Goal: Browse casually: Explore the website without a specific task or goal

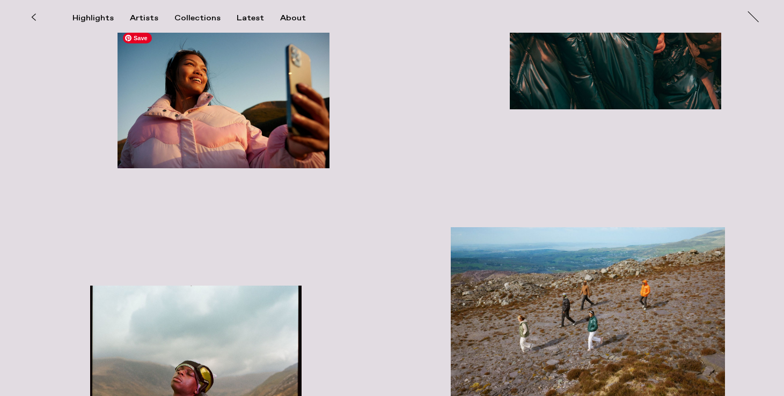
scroll to position [3083, 0]
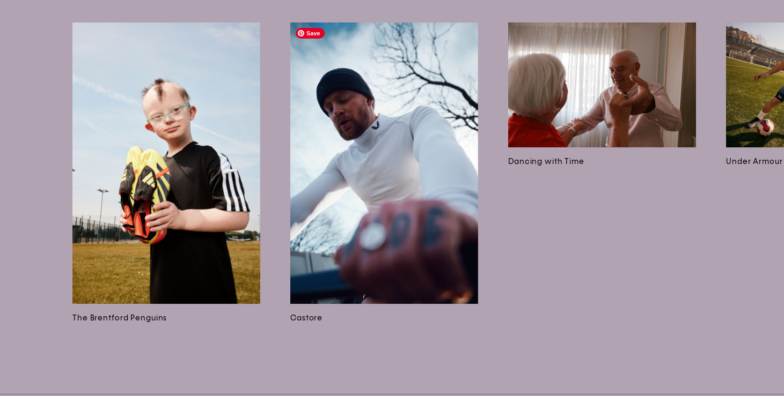
scroll to position [7280, 0]
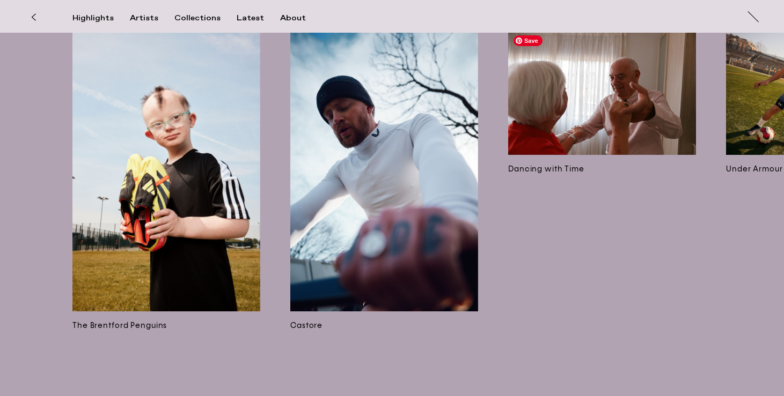
click at [511, 131] on img at bounding box center [602, 92] width 188 height 125
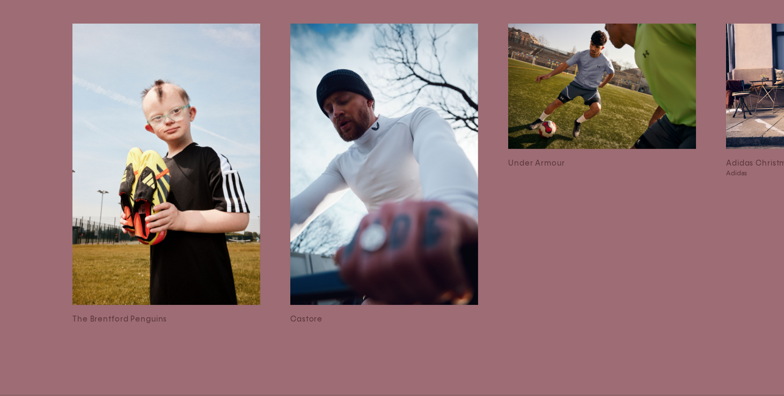
scroll to position [4611, 0]
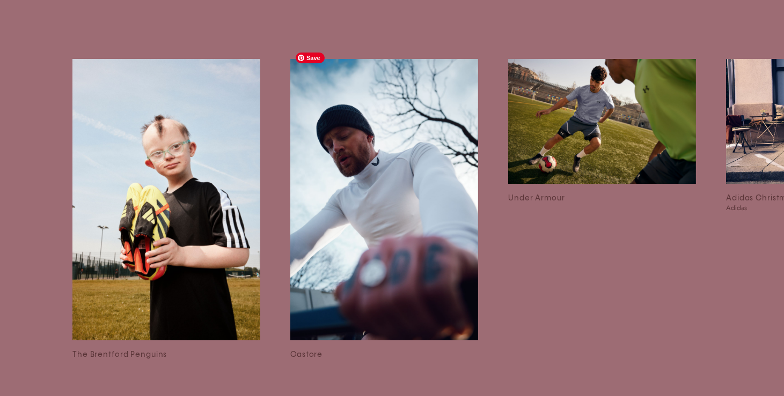
click at [453, 204] on img at bounding box center [384, 200] width 188 height 282
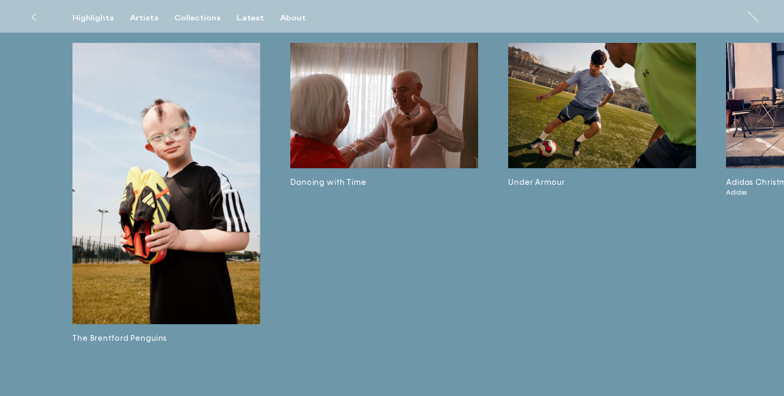
scroll to position [2682, 0]
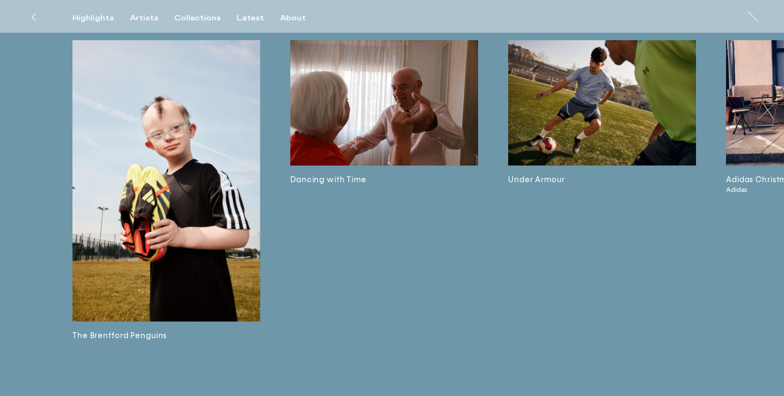
drag, startPoint x: 114, startPoint y: 373, endPoint x: 164, endPoint y: 371, distance: 50.5
click at [164, 371] on div "Will Douglas The Brentford Penguins Dancing with Time Under Armour Adidas Chris…" at bounding box center [392, 136] width 784 height 552
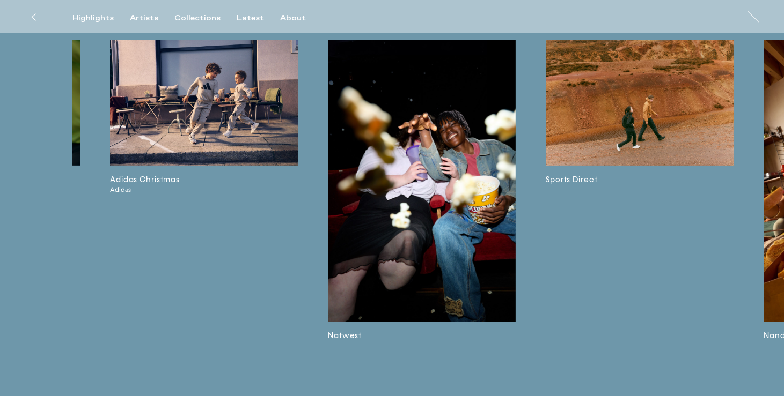
scroll to position [0, 622]
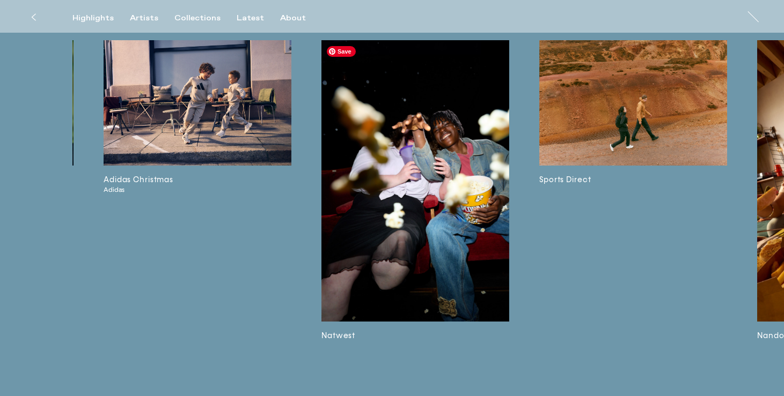
click at [354, 254] on img at bounding box center [415, 181] width 188 height 282
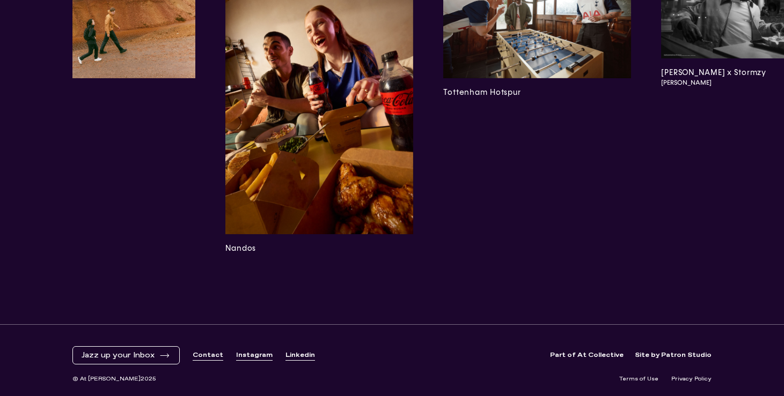
scroll to position [0, 1144]
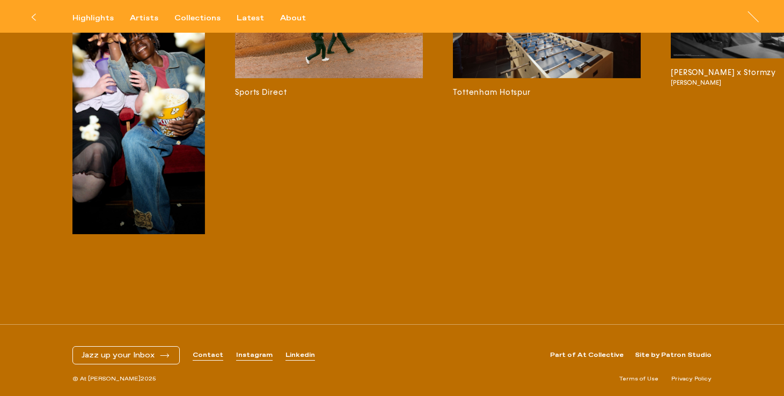
scroll to position [2963, 0]
drag, startPoint x: 221, startPoint y: 368, endPoint x: 261, endPoint y: 364, distance: 40.4
click at [261, 325] on div "Will Douglas The Brentford Penguins Castore Dancing with Time Under Armour Adid…" at bounding box center [392, 49] width 784 height 552
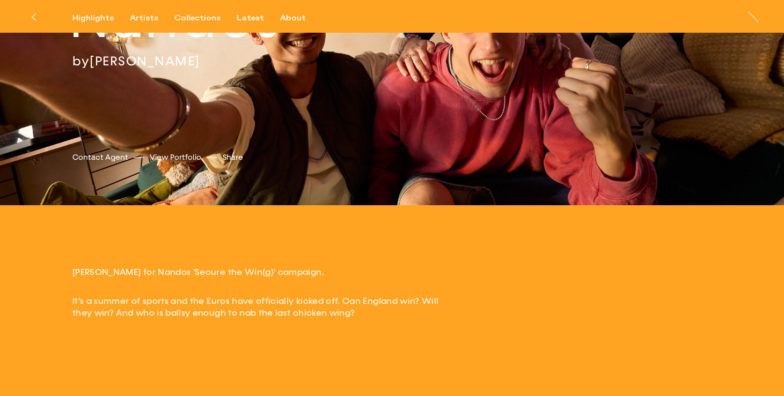
scroll to position [0, 0]
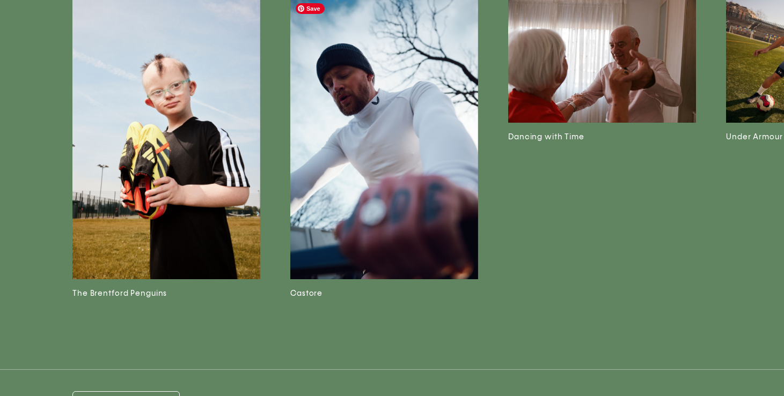
scroll to position [2835, 0]
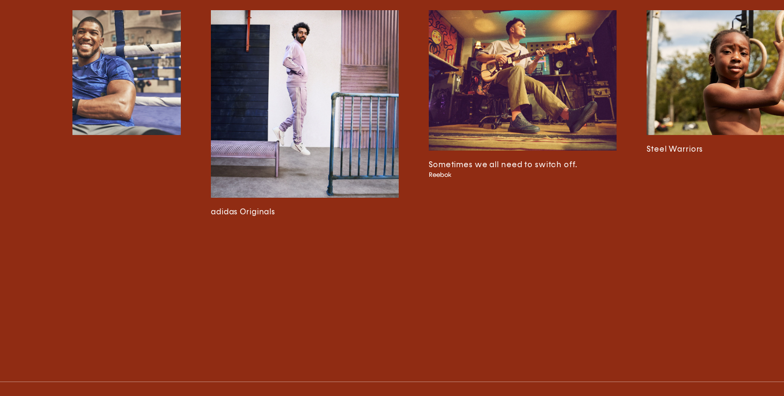
scroll to position [0, 3184]
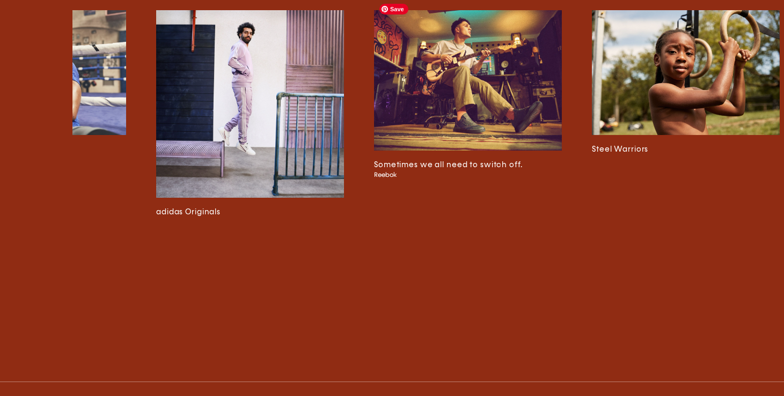
click at [429, 64] on img at bounding box center [468, 80] width 188 height 141
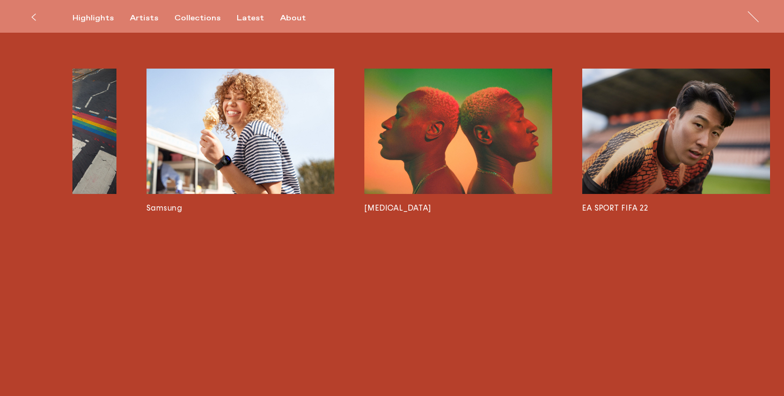
scroll to position [0, 4516]
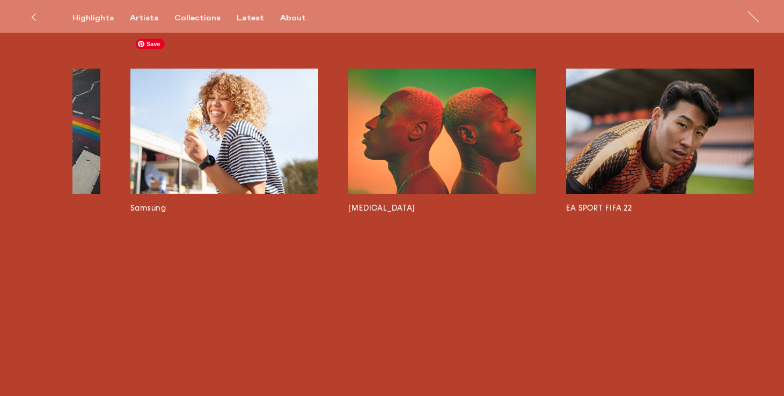
click at [284, 136] on img at bounding box center [224, 131] width 188 height 125
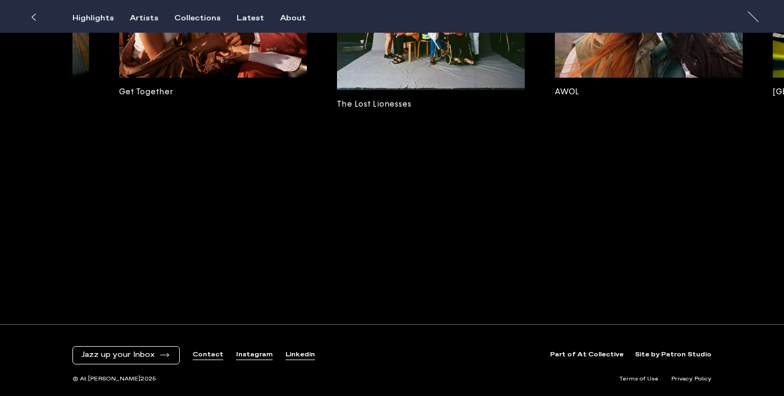
scroll to position [0, 6491]
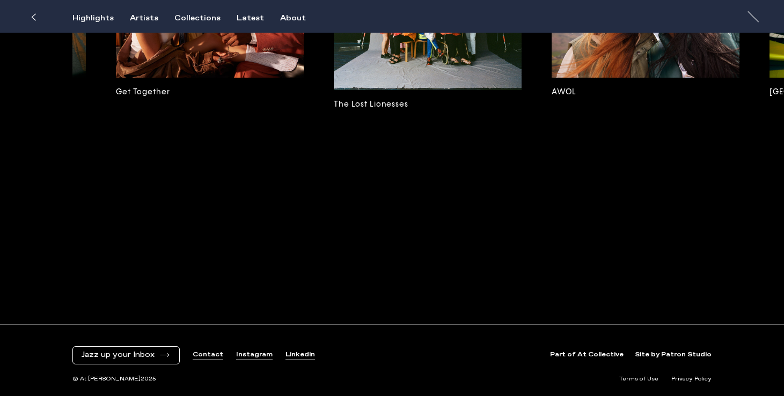
click at [305, 121] on div "The Brentford Penguins Castore Dancing with Time Under Armour Adidas Christmas …" at bounding box center [442, 117] width 741 height 329
click at [289, 78] on img at bounding box center [210, 15] width 188 height 125
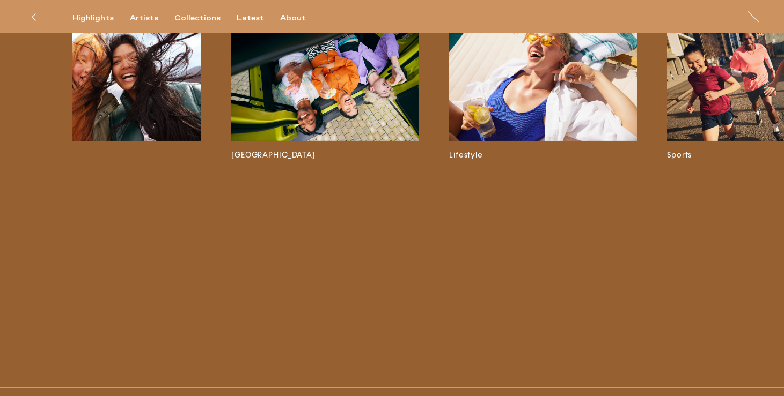
scroll to position [0, 7036]
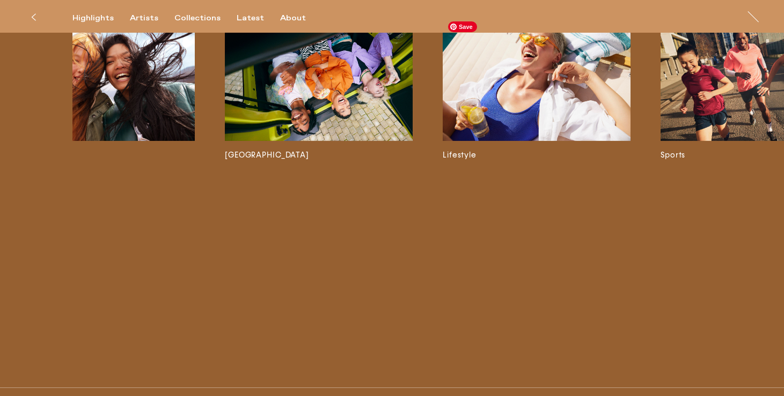
click at [593, 130] on img at bounding box center [537, 78] width 188 height 125
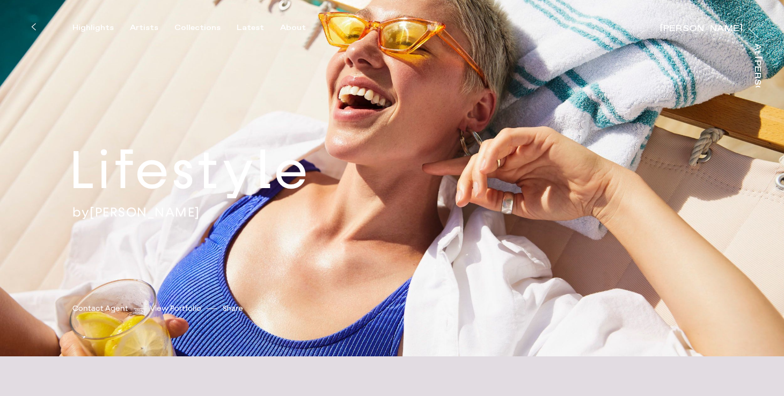
click at [157, 211] on link "[PERSON_NAME]" at bounding box center [145, 212] width 111 height 16
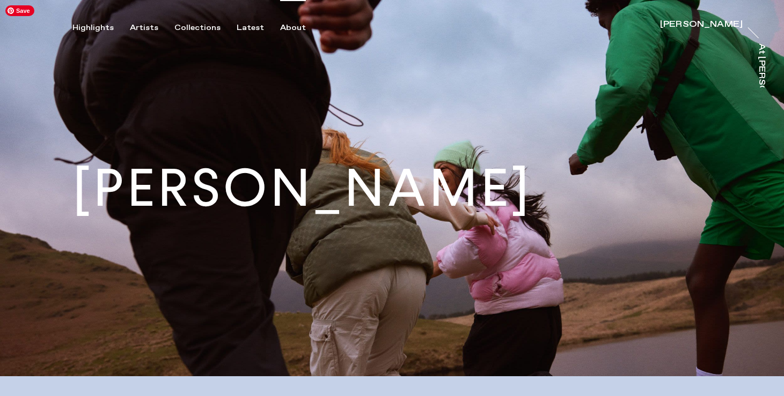
click at [280, 29] on div "About" at bounding box center [293, 28] width 26 height 10
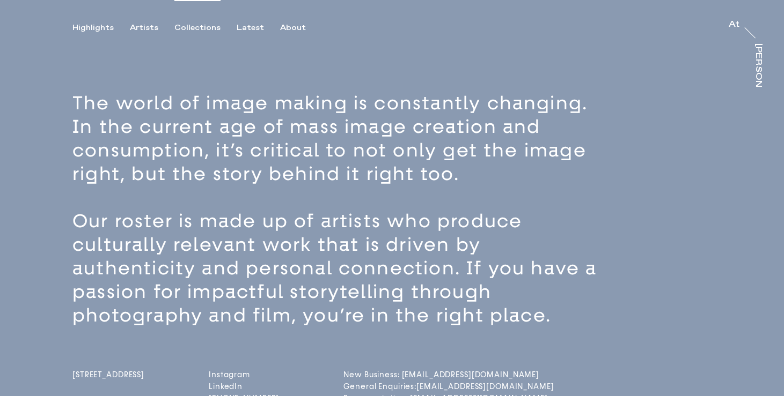
click at [207, 28] on div "Collections" at bounding box center [197, 28] width 46 height 10
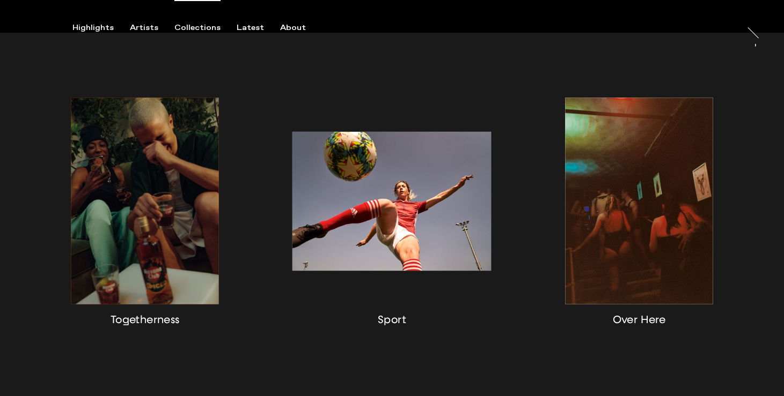
scroll to position [235, 0]
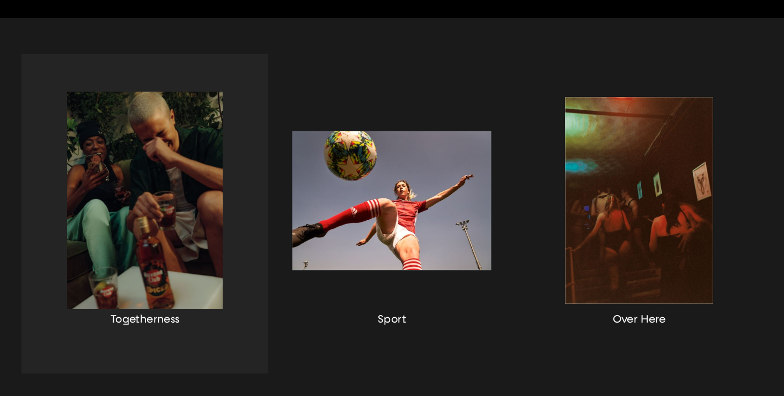
click at [204, 209] on div "button" at bounding box center [144, 214] width 247 height 320
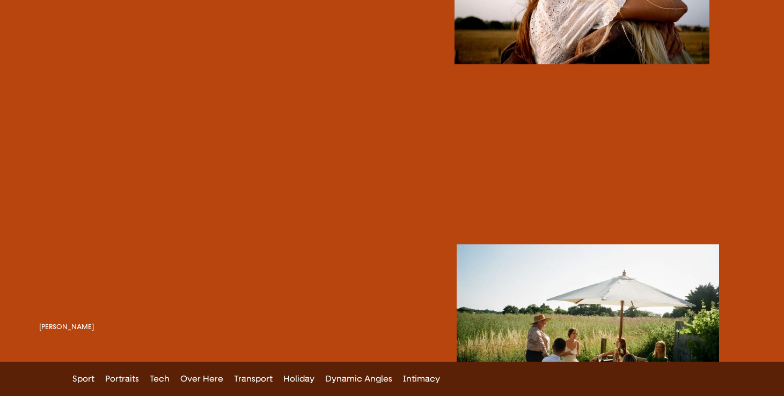
scroll to position [4788, 0]
